Goal: Transaction & Acquisition: Subscribe to service/newsletter

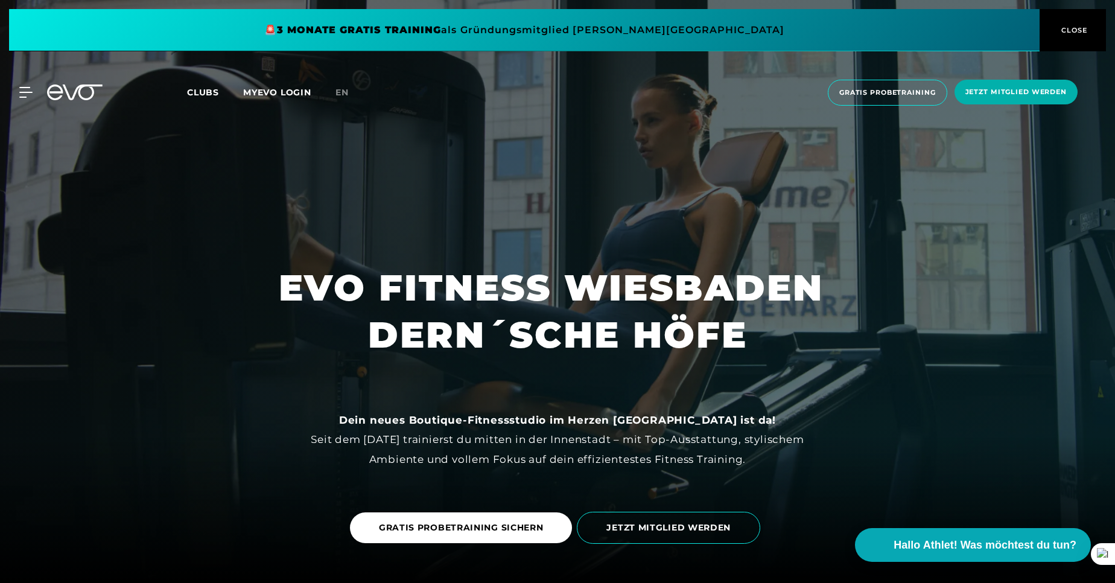
click at [1073, 31] on span "CLOSE" at bounding box center [1074, 30] width 30 height 11
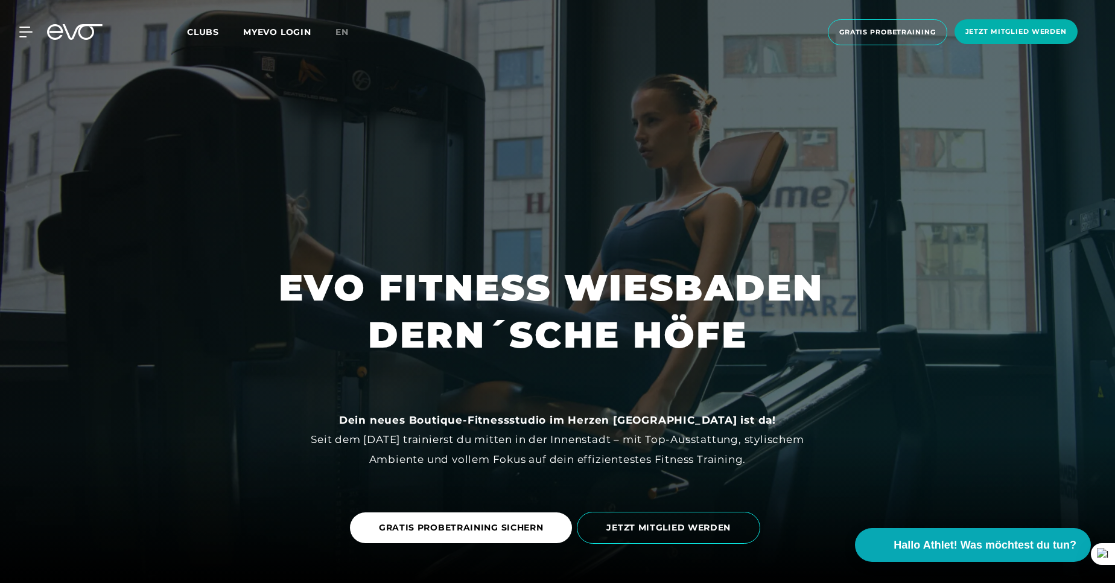
click at [217, 33] on span "Clubs" at bounding box center [203, 32] width 32 height 11
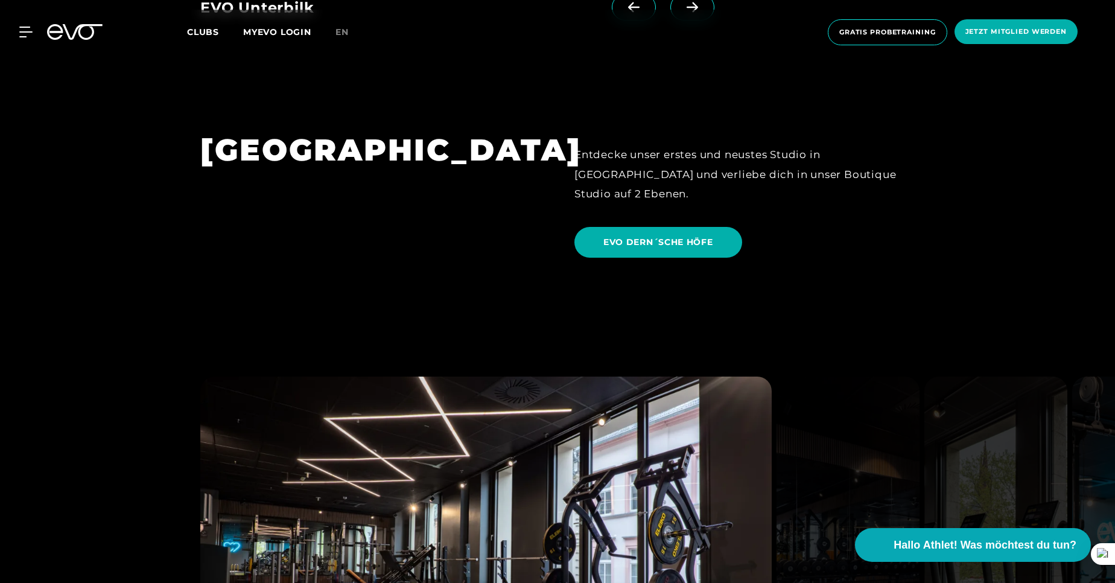
scroll to position [2825, 0]
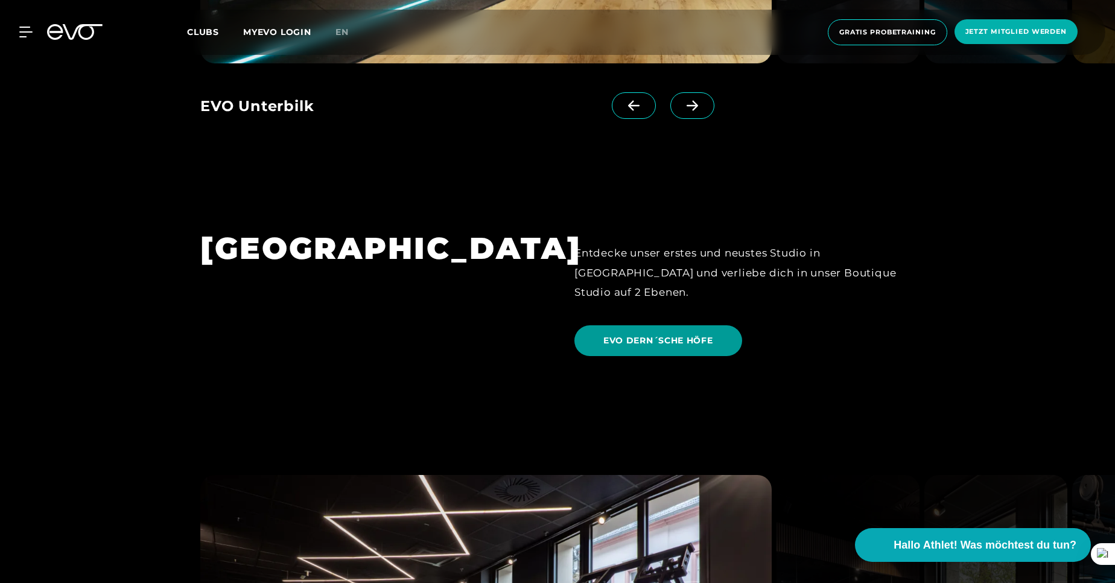
click at [632, 334] on span "EVO DERN´SCHE HÖFE" at bounding box center [659, 340] width 110 height 13
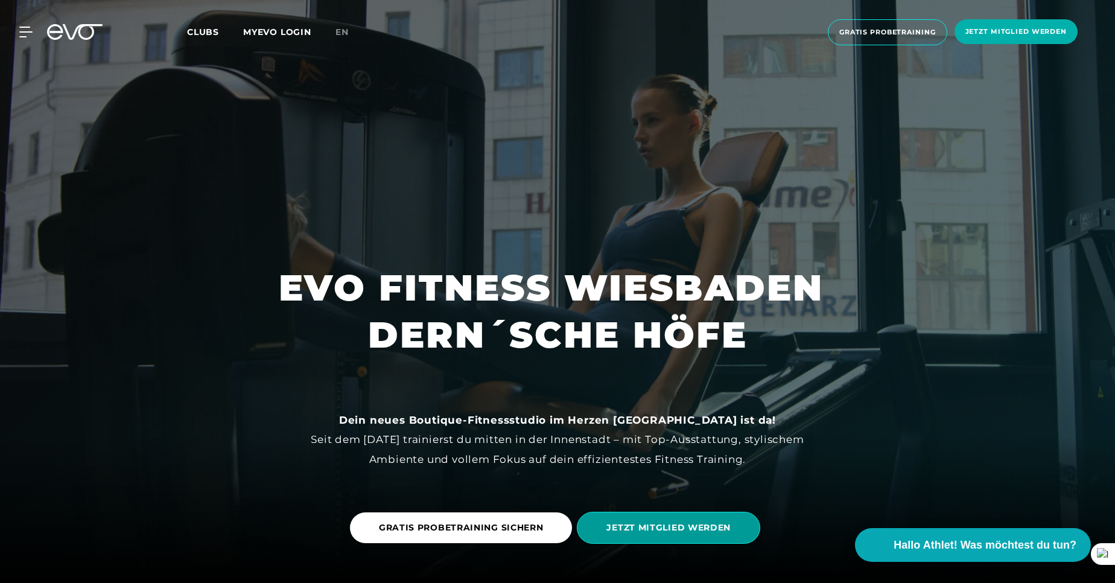
click at [610, 538] on span "JETZT MITGLIED WERDEN" at bounding box center [668, 528] width 183 height 32
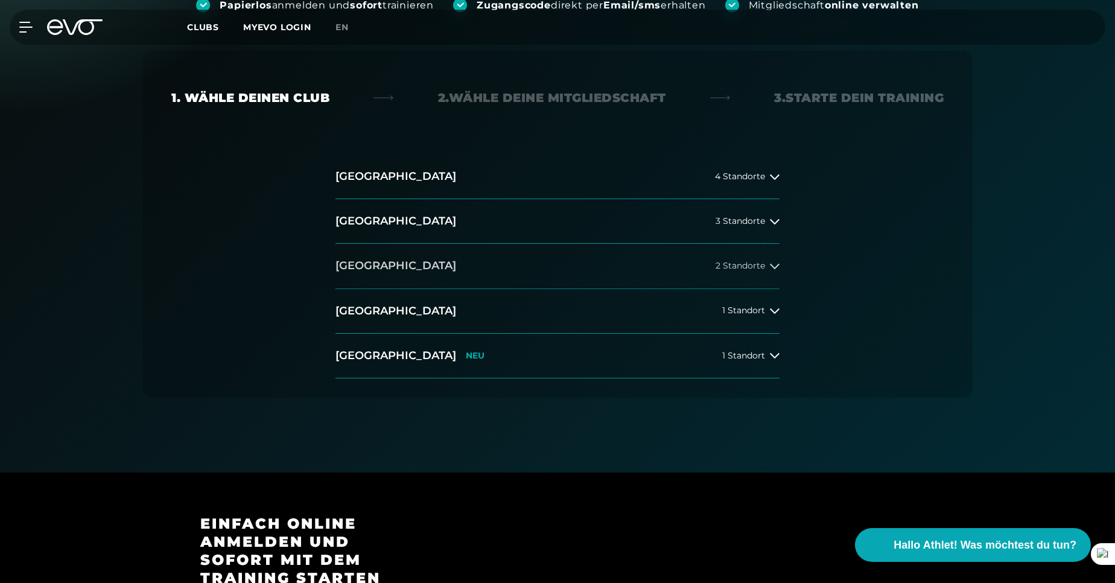
scroll to position [217, 0]
click at [777, 349] on icon at bounding box center [775, 354] width 10 height 10
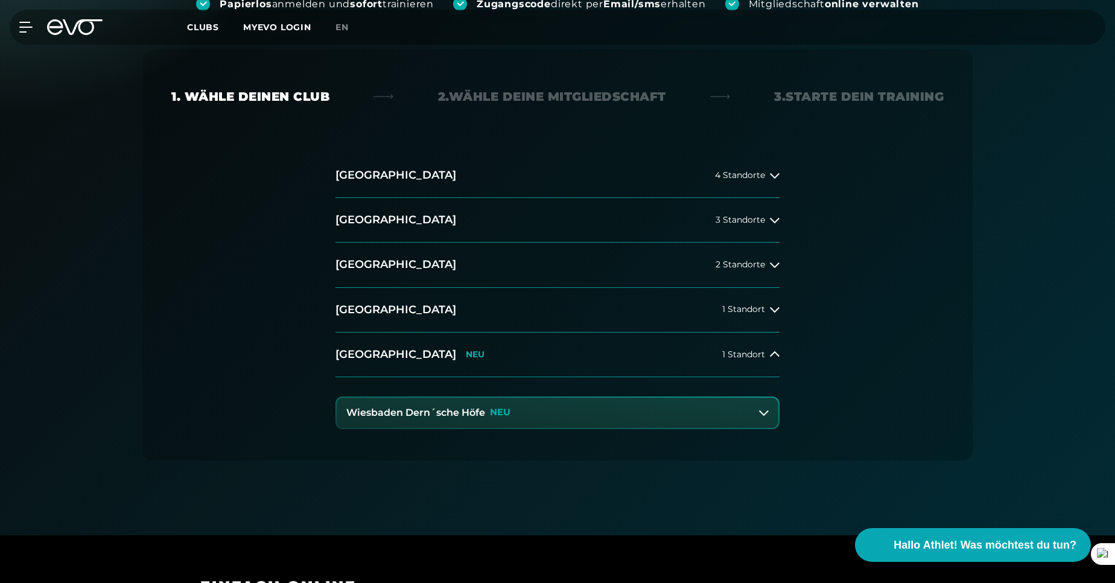
click at [617, 409] on button "Wiesbaden Dern´sche Höfe NEU" at bounding box center [558, 413] width 442 height 30
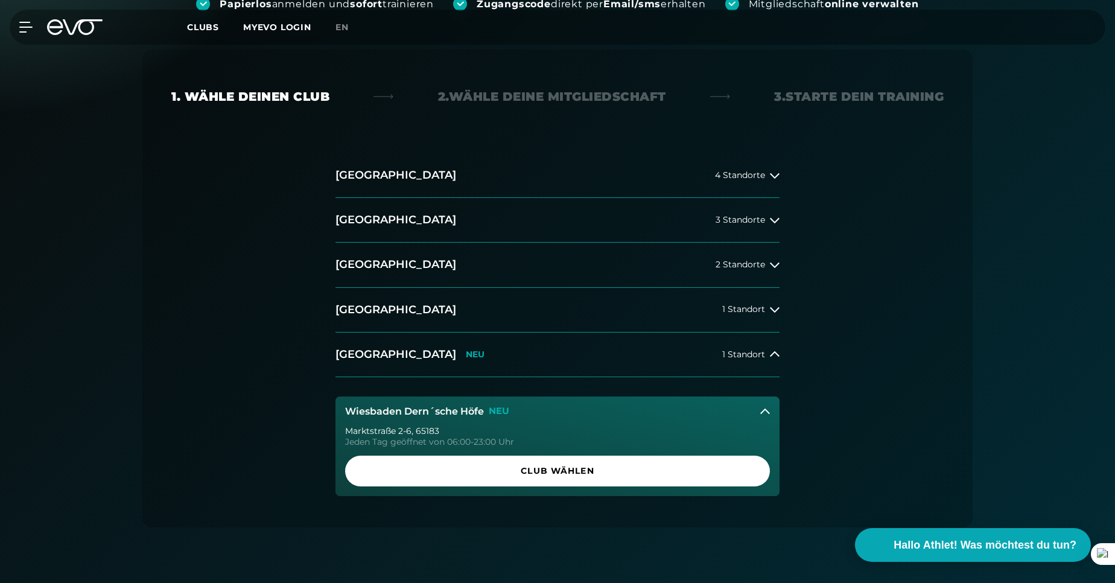
click at [463, 486] on div "[STREET_ADDRESS] Tag geöffnet von 06:00-23:00 Uhr Club wählen" at bounding box center [558, 461] width 444 height 69
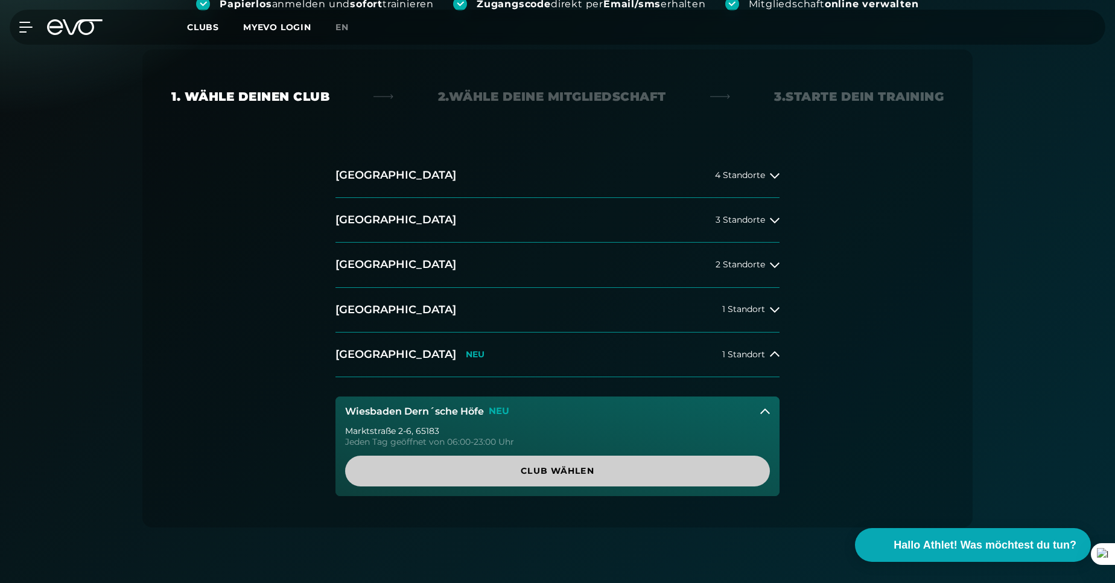
click at [482, 470] on span "Club wählen" at bounding box center [557, 471] width 367 height 13
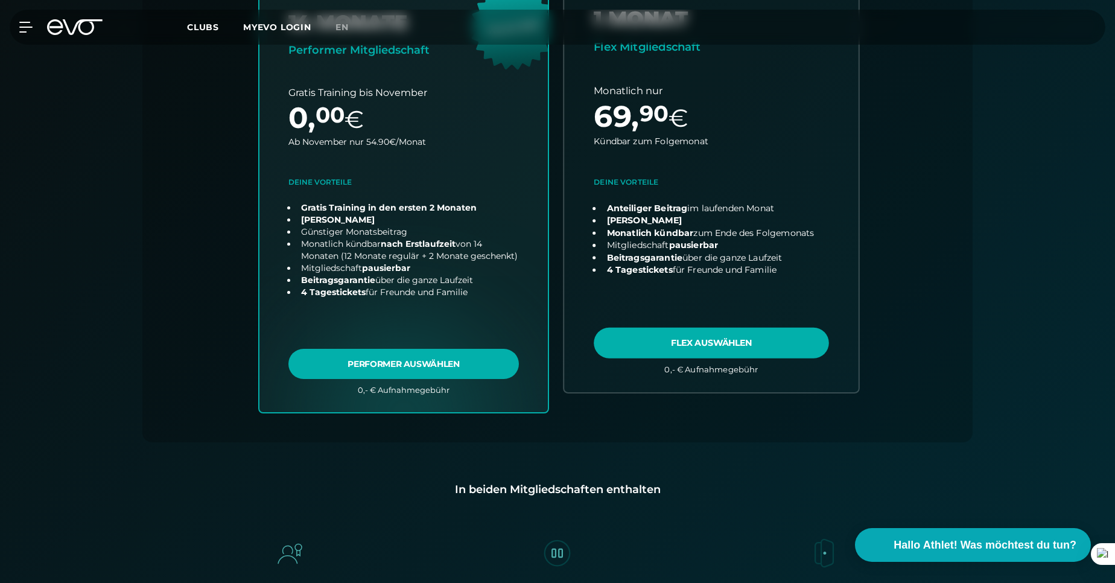
scroll to position [339, 0]
